Goal: Check status: Check status

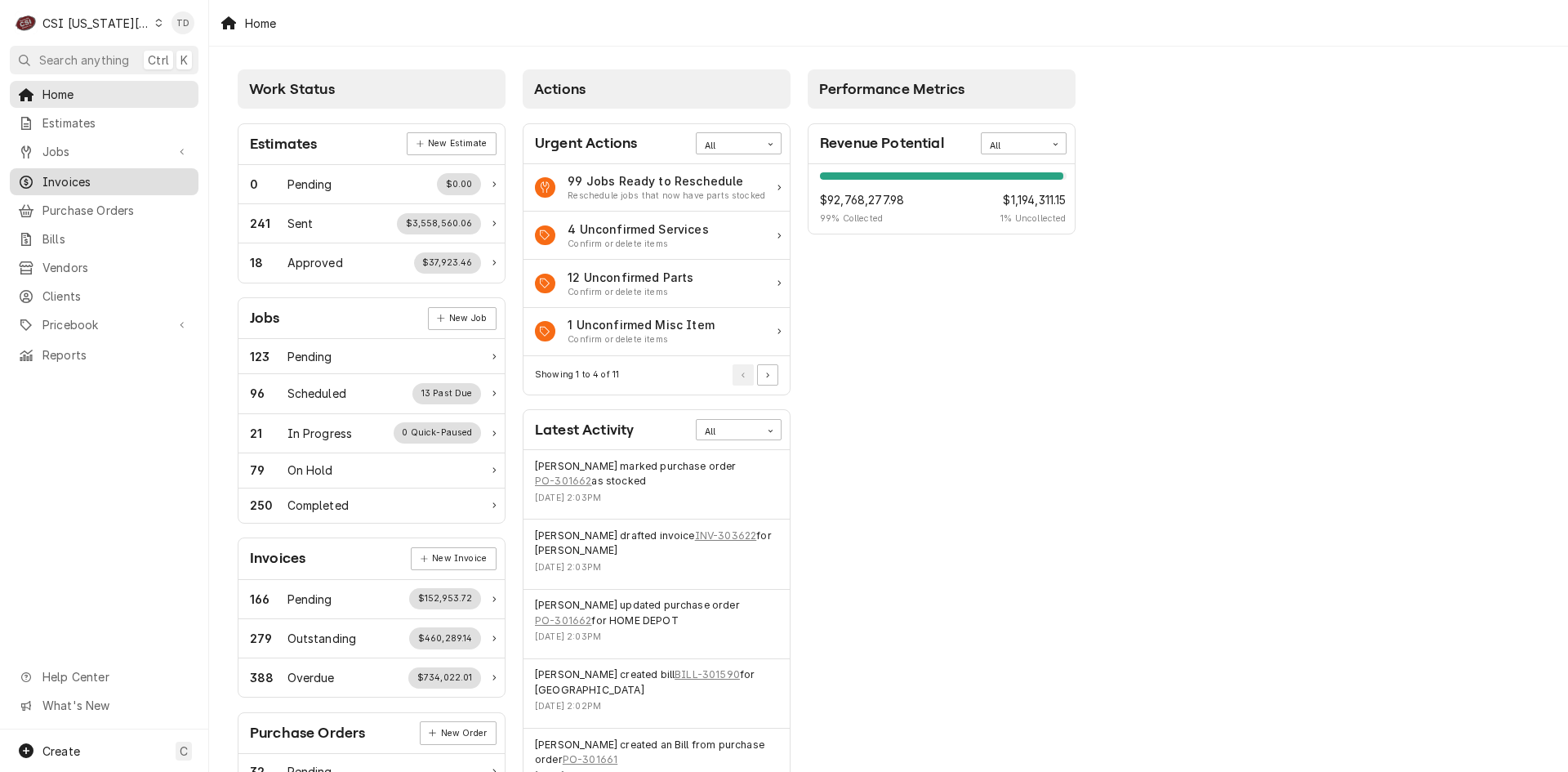
click at [115, 178] on span "Invoices" at bounding box center [116, 181] width 148 height 18
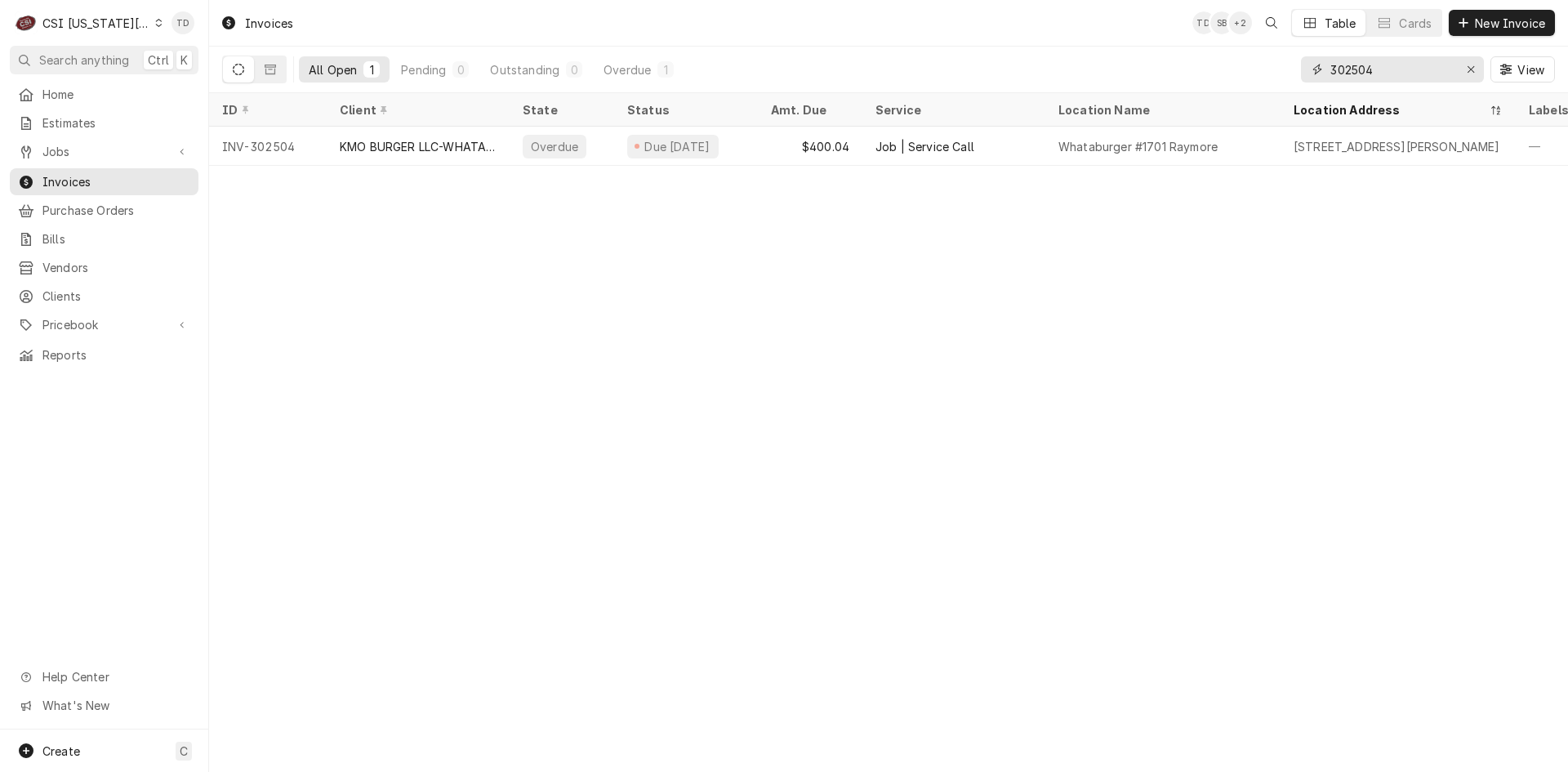
click at [1392, 71] on input "302504" at bounding box center [1391, 69] width 122 height 26
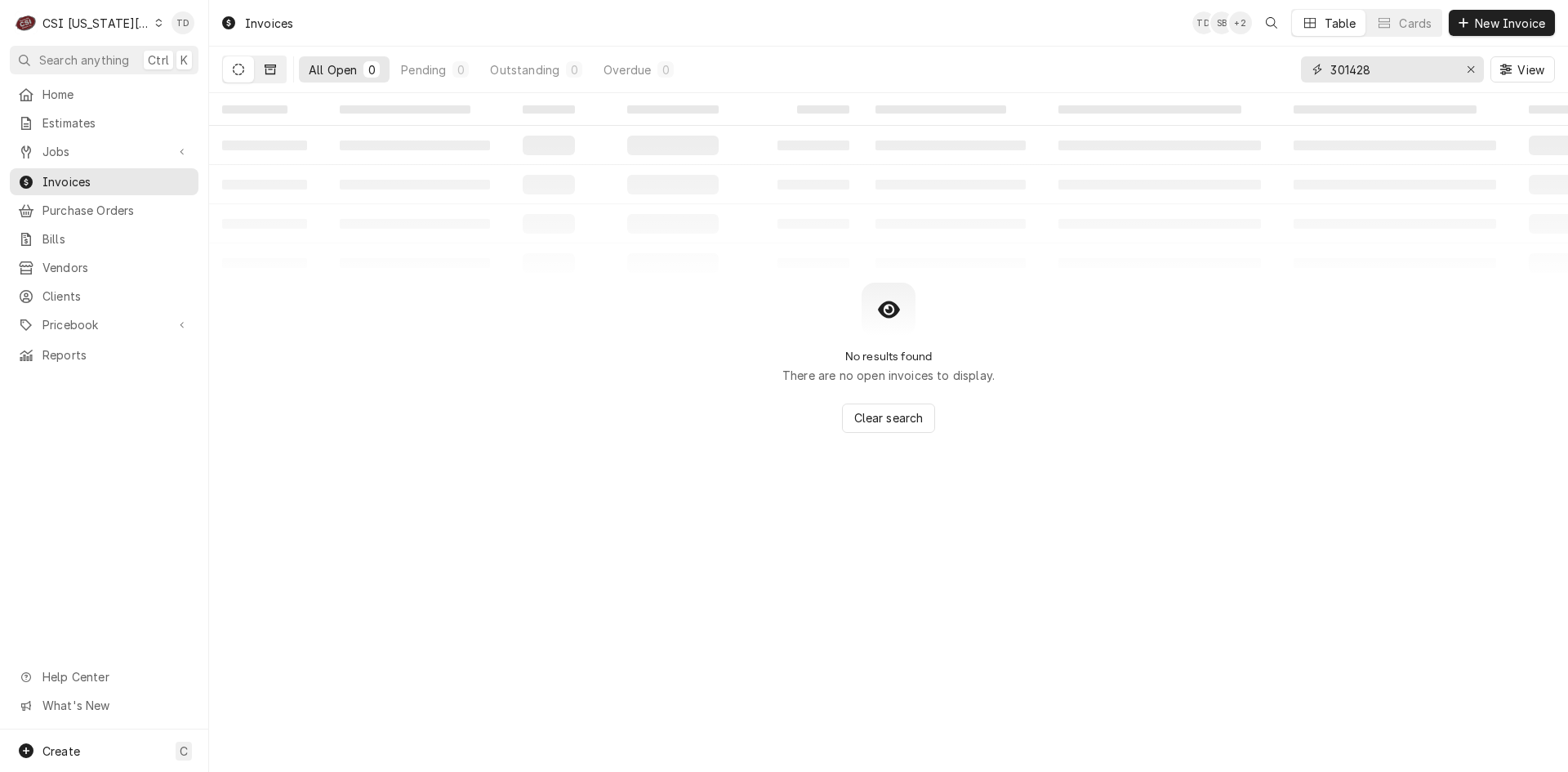
type input "301428"
click at [277, 69] on button "Dynamic Content Wrapper" at bounding box center [271, 69] width 31 height 26
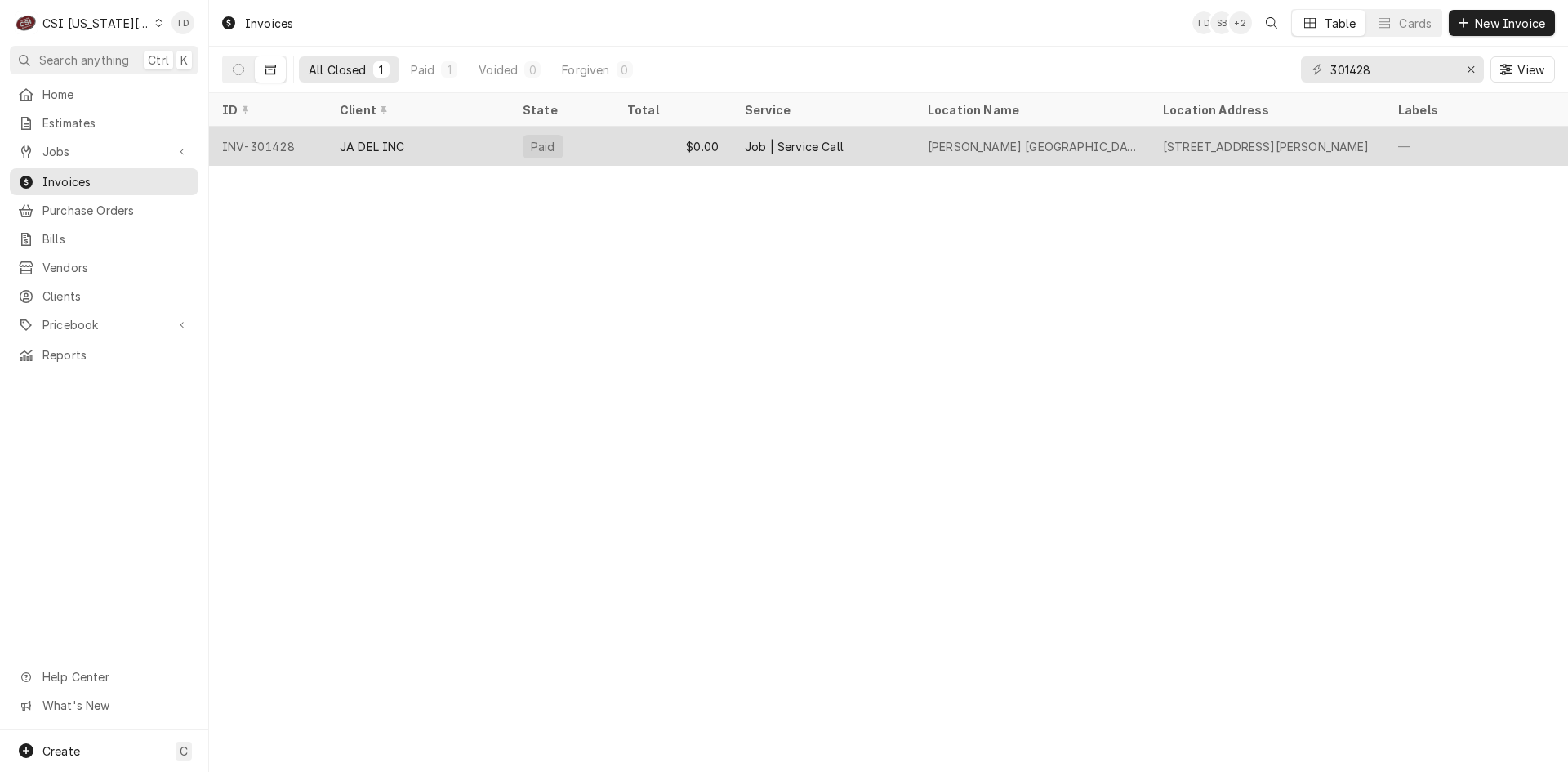
click at [624, 147] on div "$0.00" at bounding box center [673, 146] width 118 height 40
